Goal: Navigation & Orientation: Find specific page/section

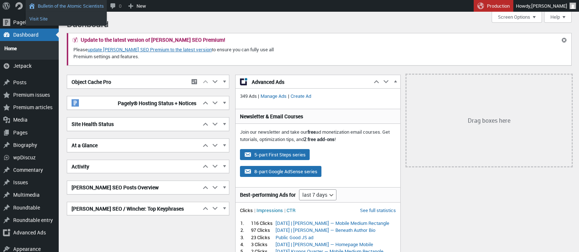
click at [45, 17] on link "Visit Site" at bounding box center [66, 19] width 81 height 10
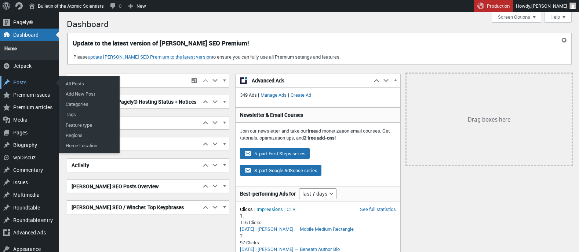
click at [18, 78] on div "Posts" at bounding box center [29, 82] width 59 height 12
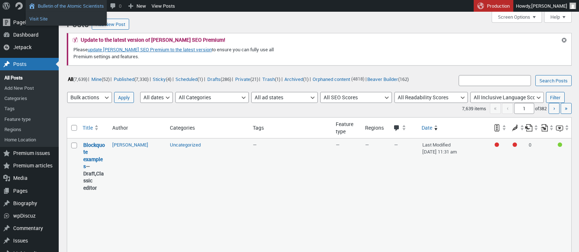
click at [42, 18] on link "Visit Site" at bounding box center [66, 19] width 81 height 10
click at [45, 17] on link "Visit Site" at bounding box center [66, 19] width 81 height 10
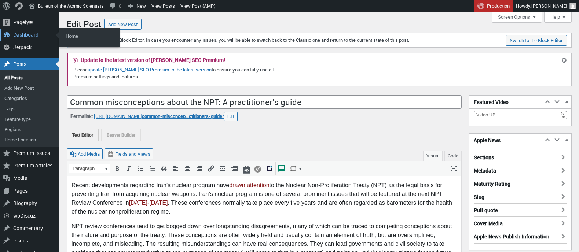
click at [18, 36] on div "Dashboard" at bounding box center [29, 35] width 59 height 12
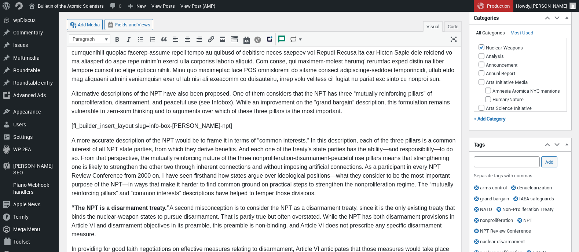
scroll to position [423, 0]
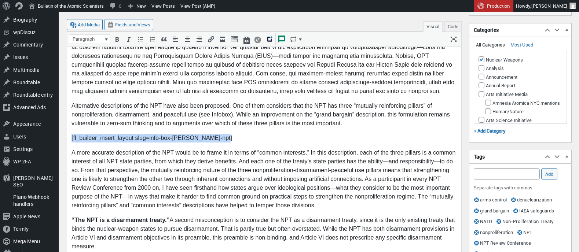
drag, startPoint x: 71, startPoint y: 139, endPoint x: 224, endPoint y: 140, distance: 153.0
click at [224, 140] on p "[fl_builder_insert_layout slug=info-box-mark-goodman-npt]" at bounding box center [265, 138] width 386 height 9
copy p "[fl_builder_insert_layout slug=info-box-mark-goodman-npt]"
click at [151, 92] on p at bounding box center [265, 61] width 386 height 70
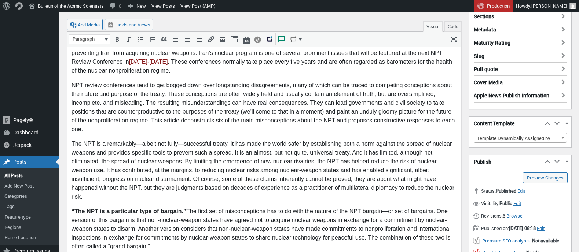
scroll to position [0, 0]
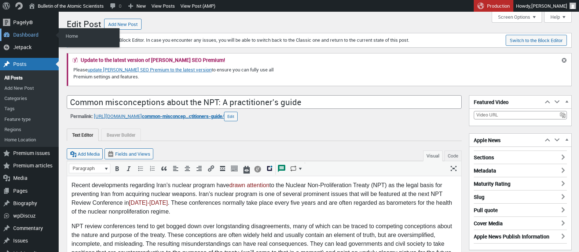
click at [26, 32] on div "Dashboard" at bounding box center [29, 35] width 59 height 12
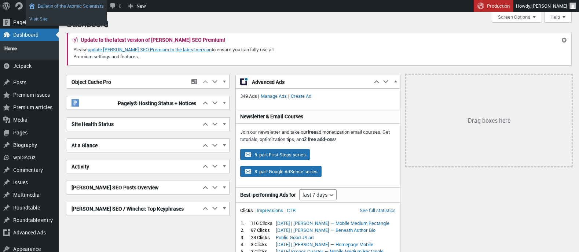
click at [55, 16] on link "Visit Site" at bounding box center [66, 19] width 81 height 10
